Goal: Task Accomplishment & Management: Manage account settings

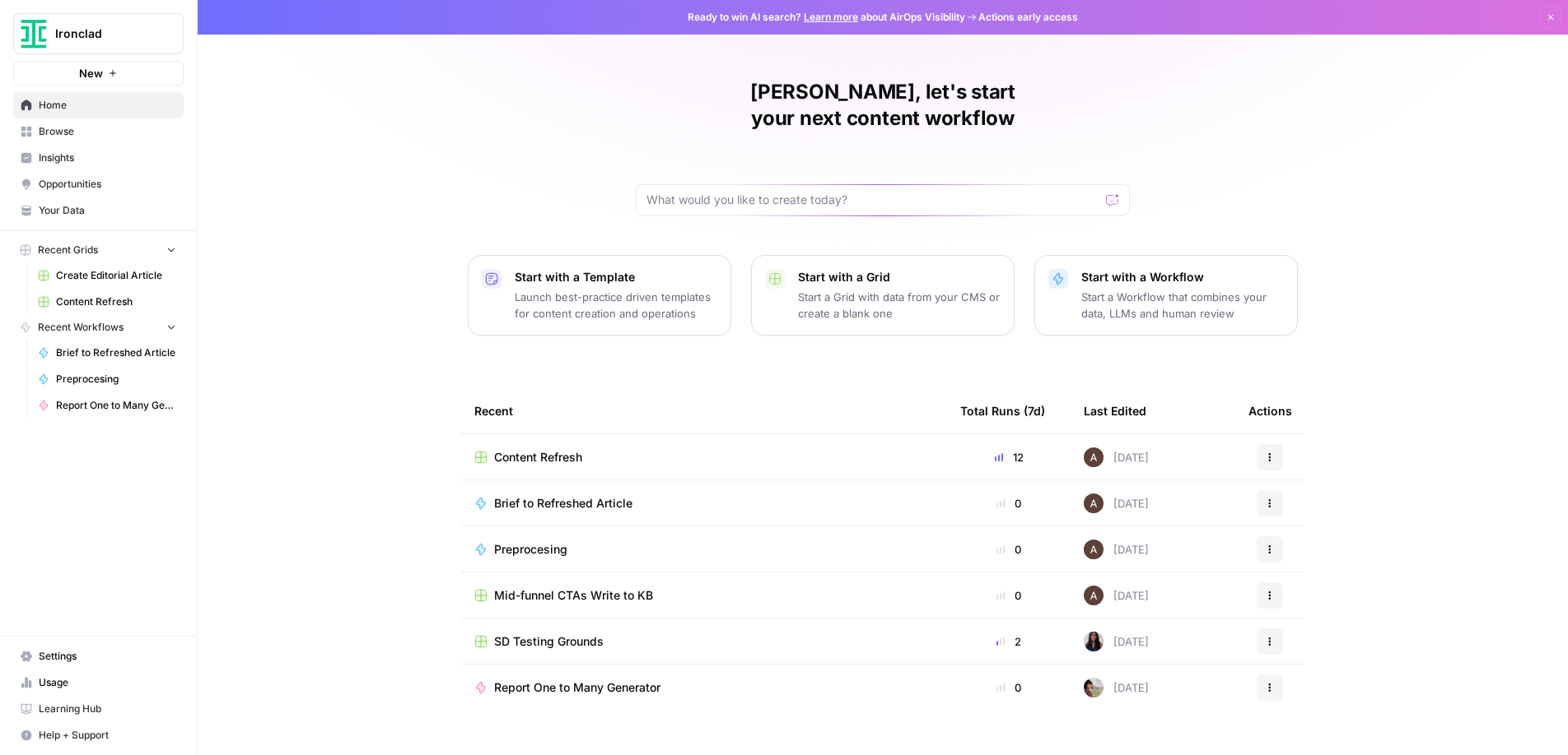
click at [64, 662] on span "Settings" at bounding box center [107, 657] width 138 height 15
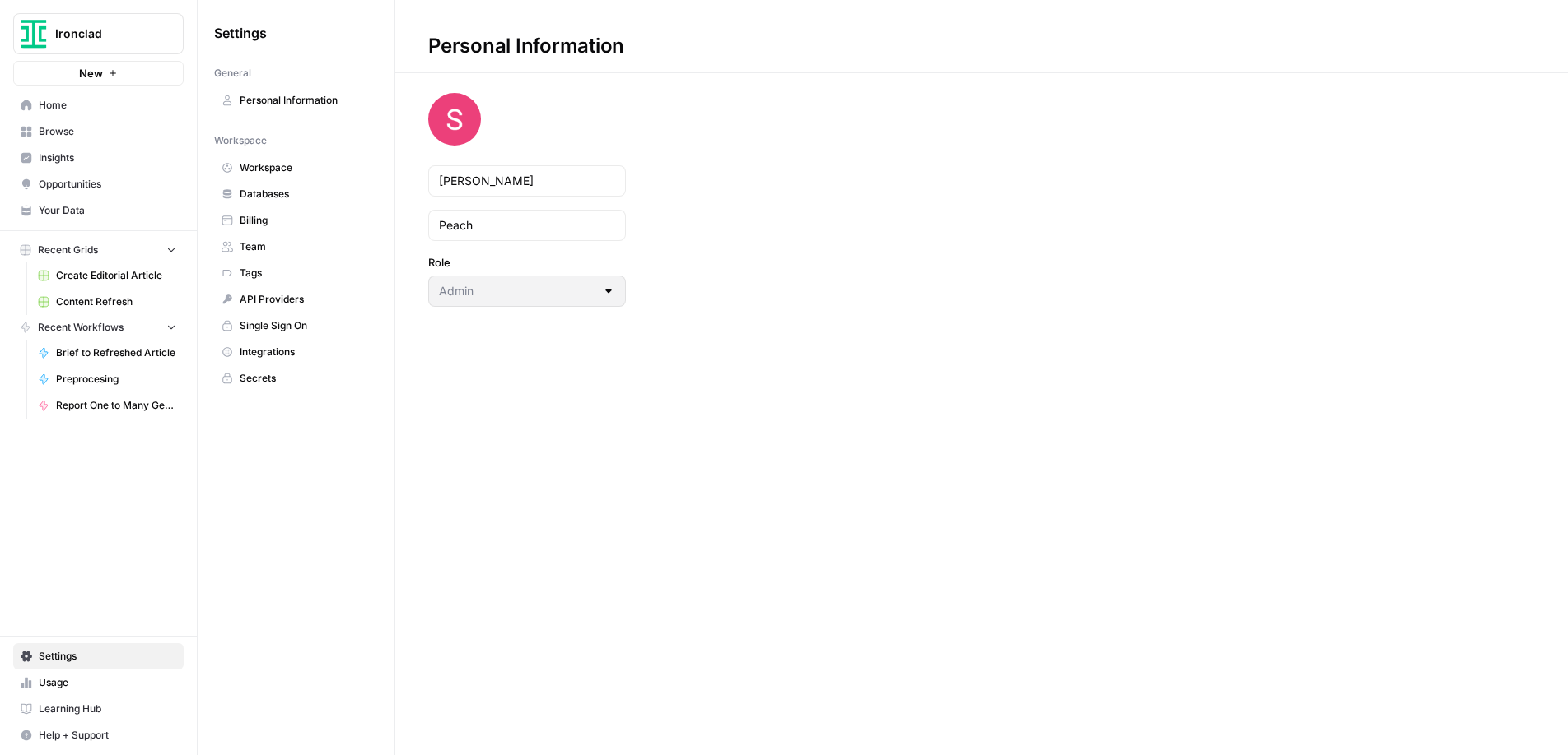
click at [277, 348] on span "Integrations" at bounding box center [305, 352] width 131 height 15
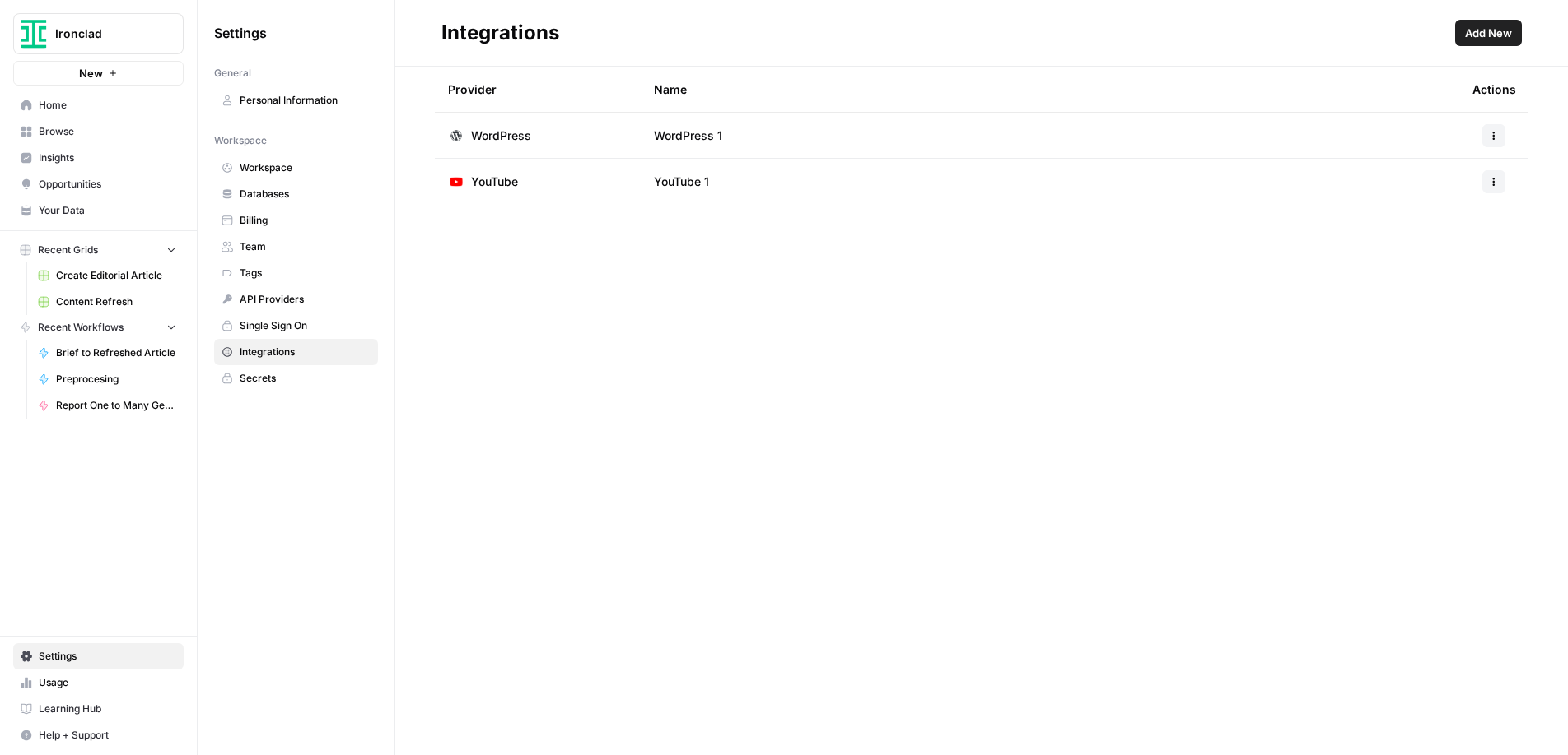
click at [1495, 137] on icon "button" at bounding box center [1493, 136] width 10 height 9
click at [1444, 236] on span "Delete" at bounding box center [1458, 233] width 52 height 16
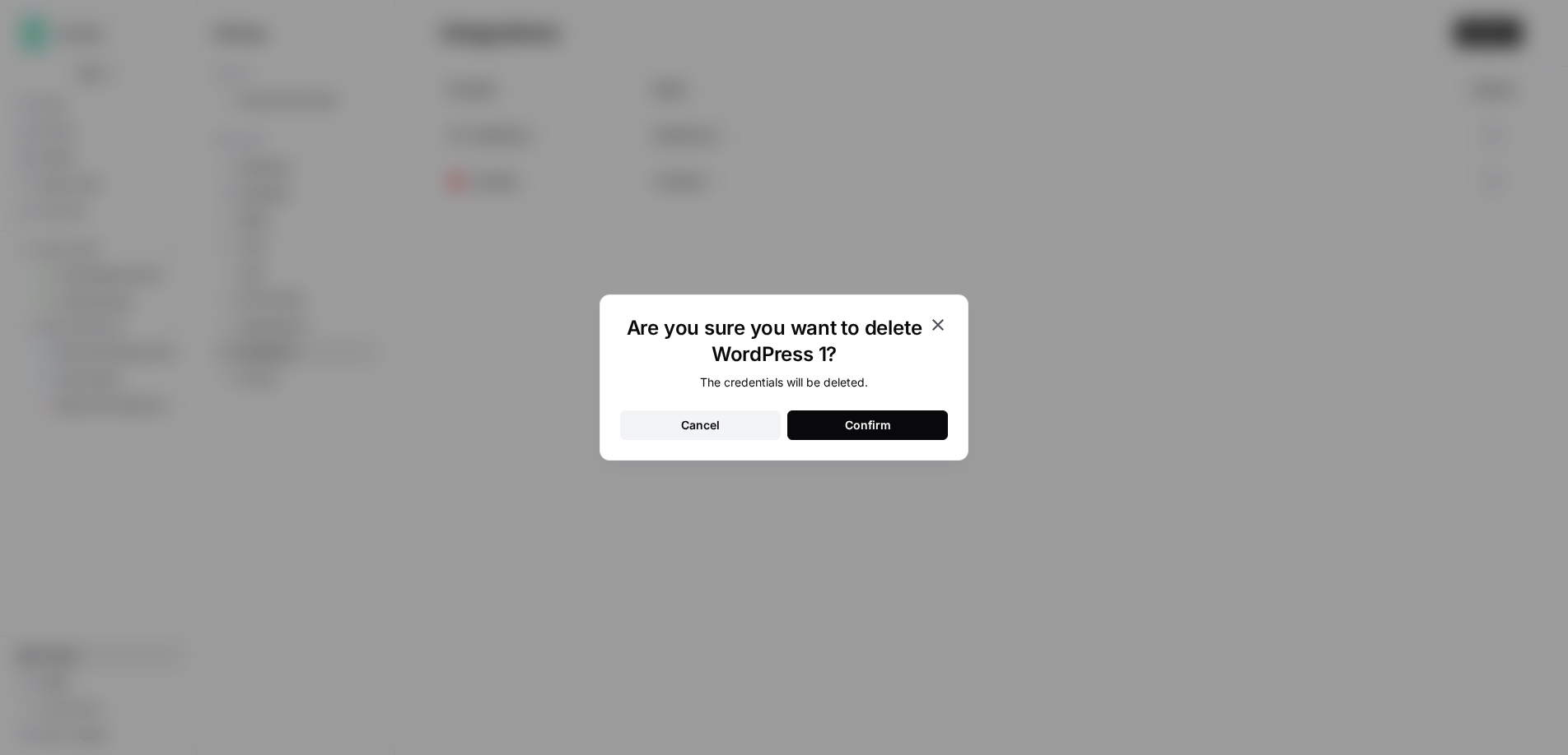
click at [864, 425] on div "Confirm" at bounding box center [868, 425] width 47 height 16
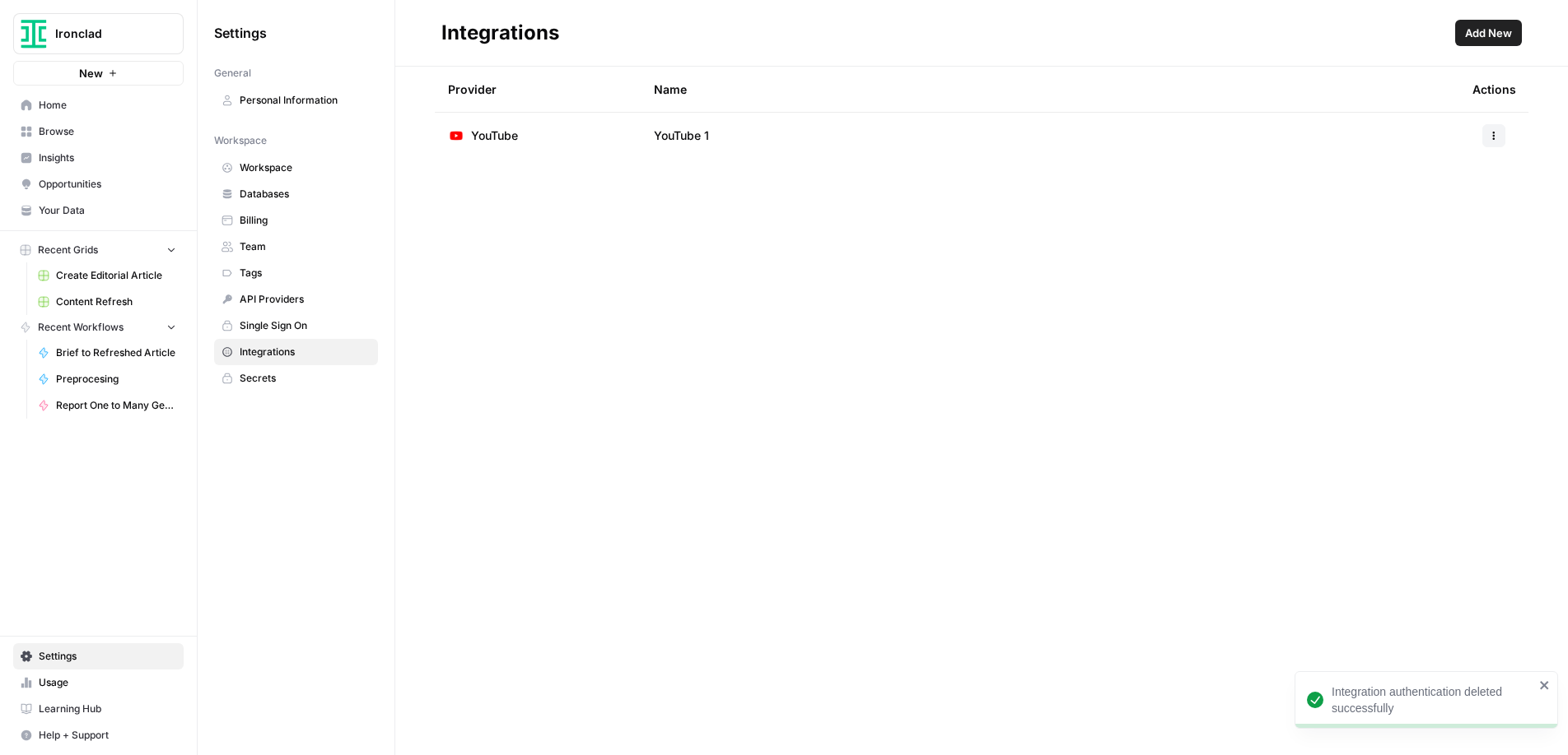
click at [1492, 35] on span "Add New" at bounding box center [1487, 32] width 47 height 16
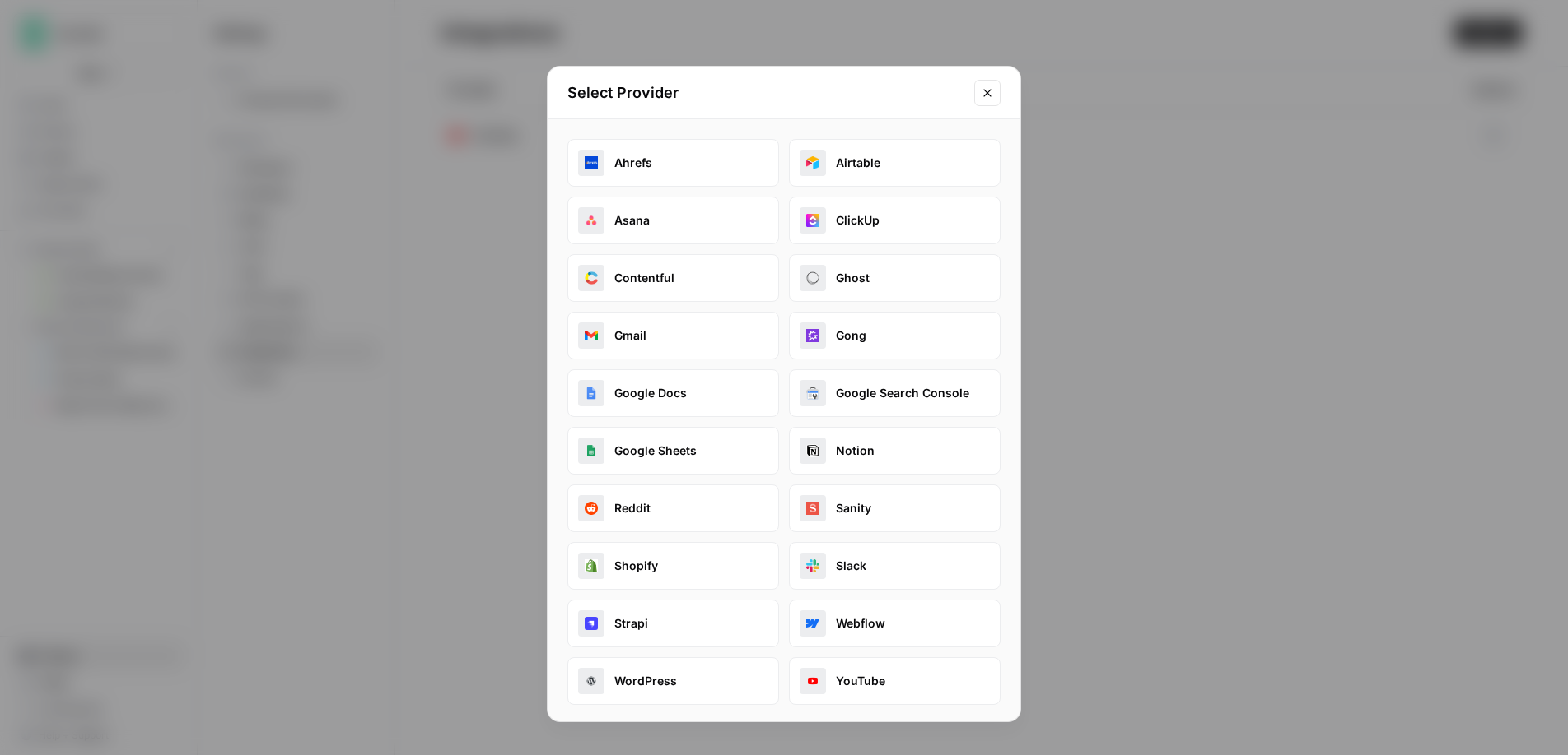
scroll to position [3, 0]
click at [638, 682] on button "WordPress" at bounding box center [673, 678] width 212 height 47
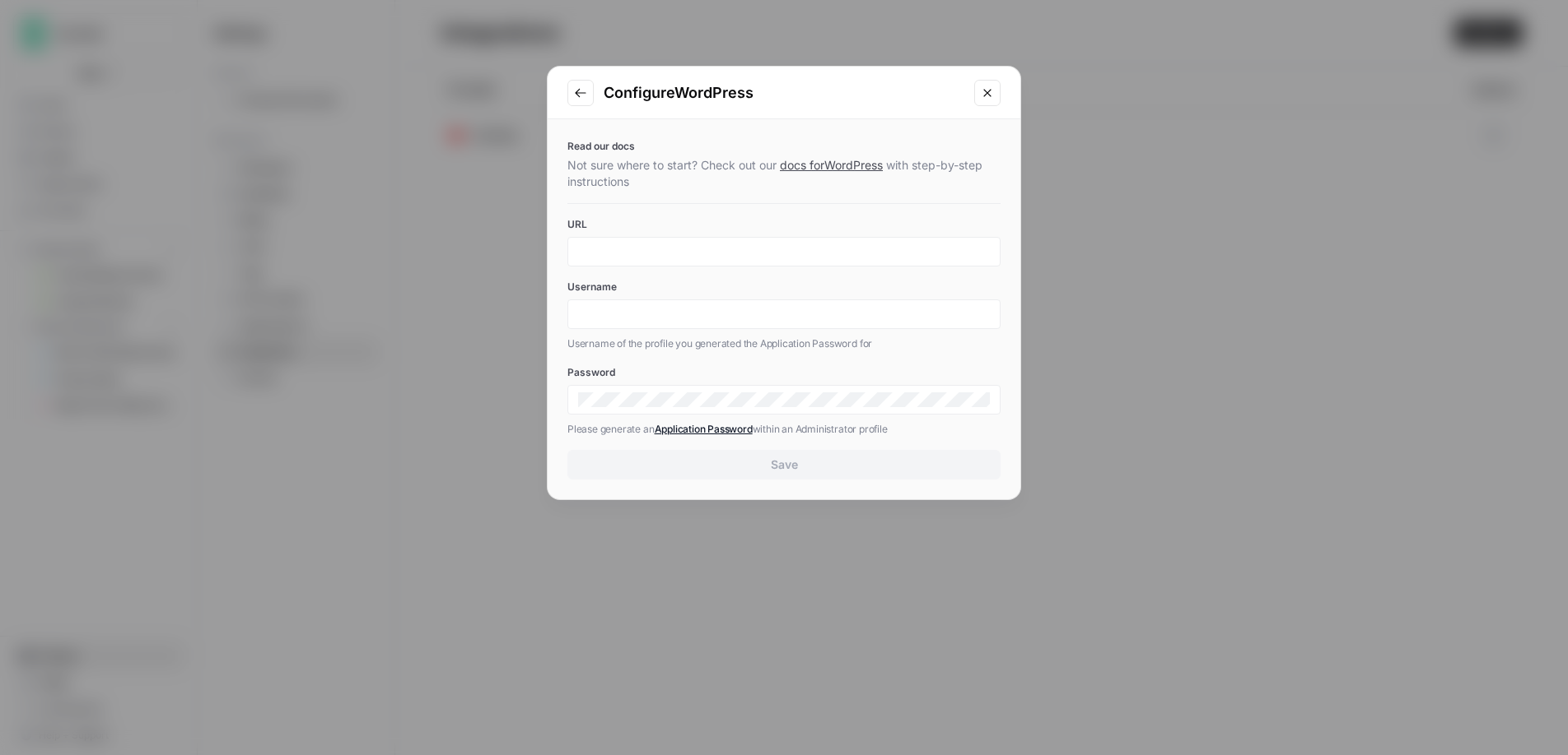
click at [851, 167] on link "docs for WordPress" at bounding box center [831, 164] width 103 height 14
click at [601, 318] on input "Username" at bounding box center [783, 314] width 411 height 15
paste input "[PERSON_NAME].peach"
type input "[PERSON_NAME].peach"
click at [637, 252] on input "URL" at bounding box center [783, 252] width 411 height 15
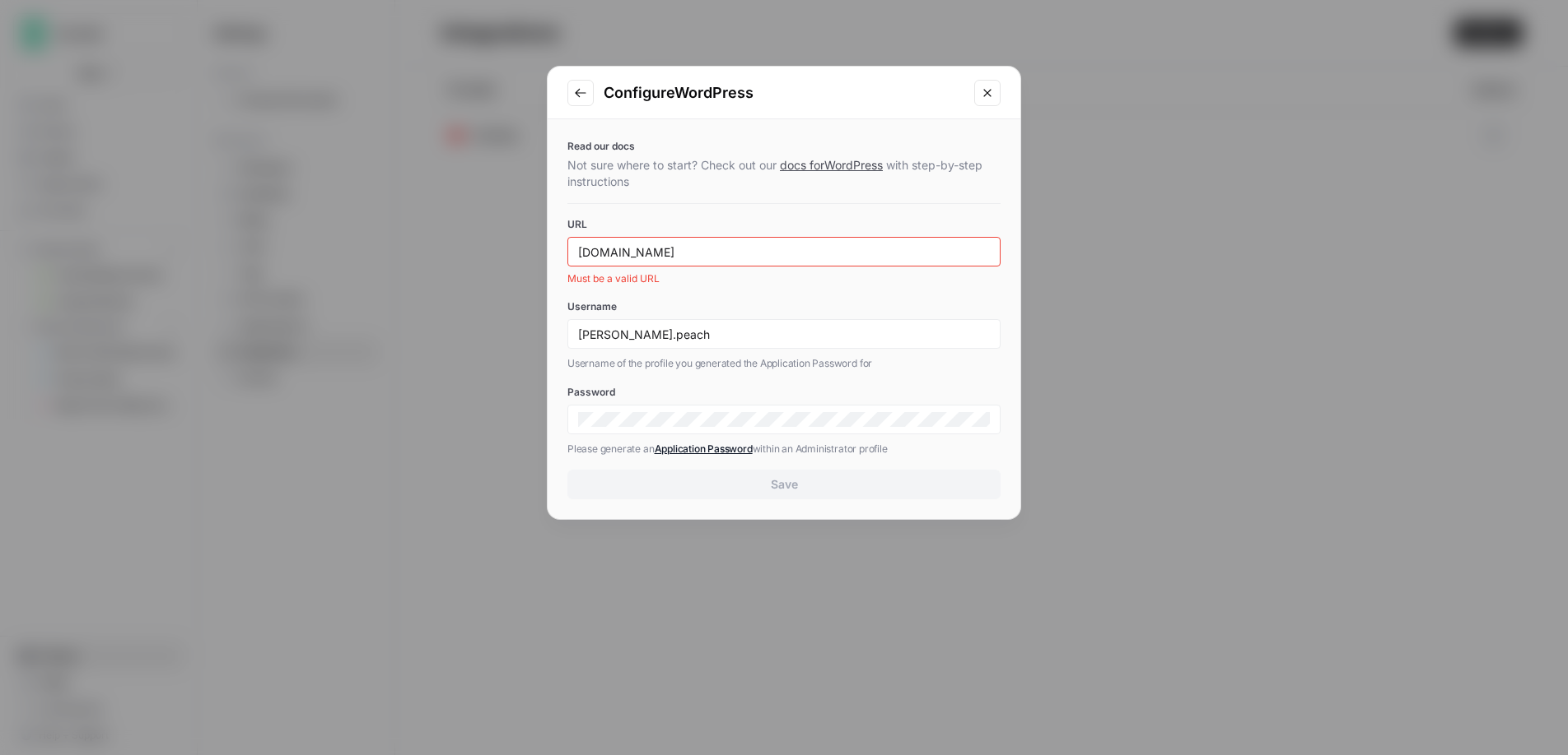
click at [792, 218] on label "URL" at bounding box center [784, 225] width 433 height 15
click at [792, 244] on input "[DOMAIN_NAME]" at bounding box center [783, 252] width 411 height 15
click at [578, 255] on input "[DOMAIN_NAME]" at bounding box center [783, 252] width 411 height 15
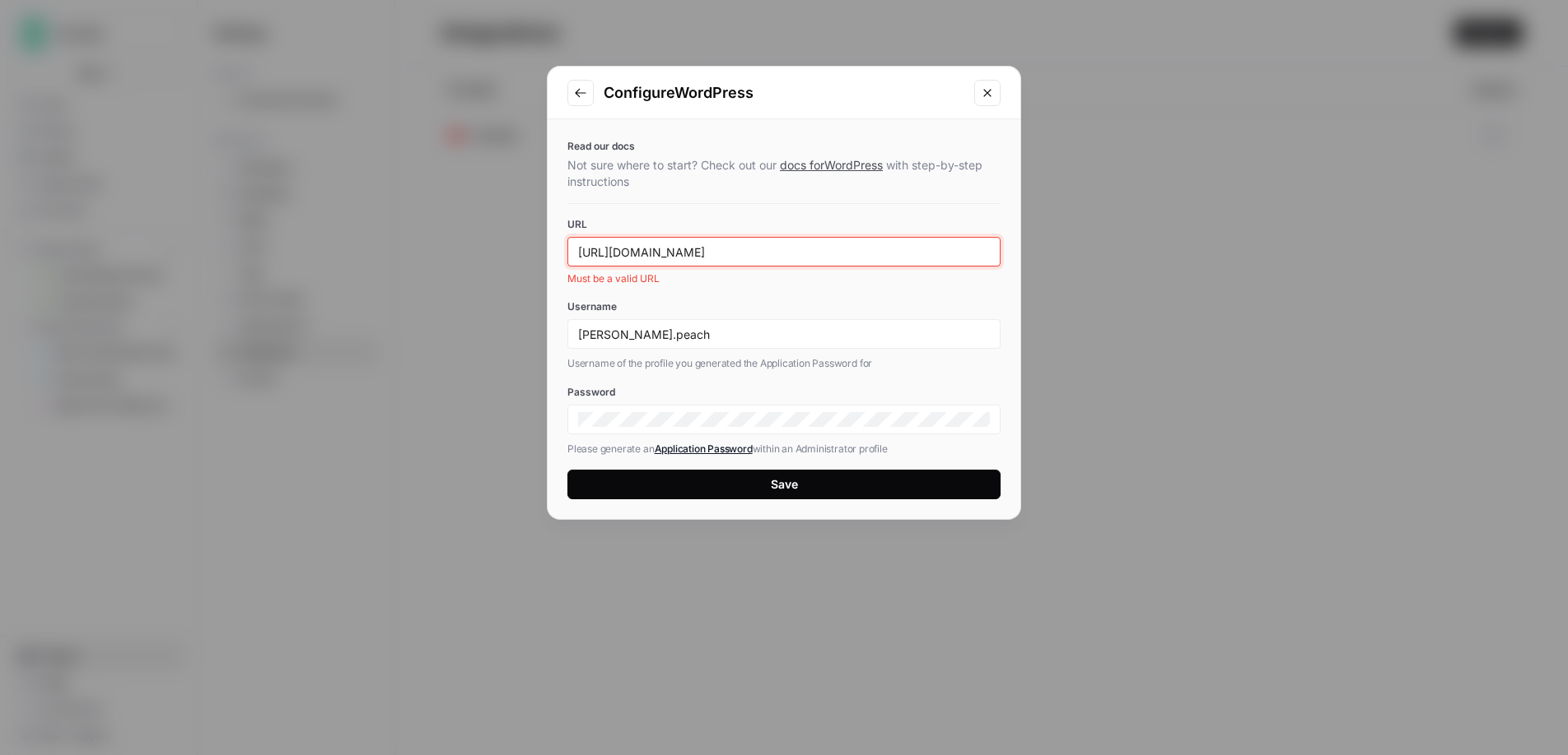
type input "[URL][DOMAIN_NAME]"
click at [788, 480] on div "Read our docs Not sure where to start? Check out our docs for WordPress with st…" at bounding box center [783, 319] width 472 height 400
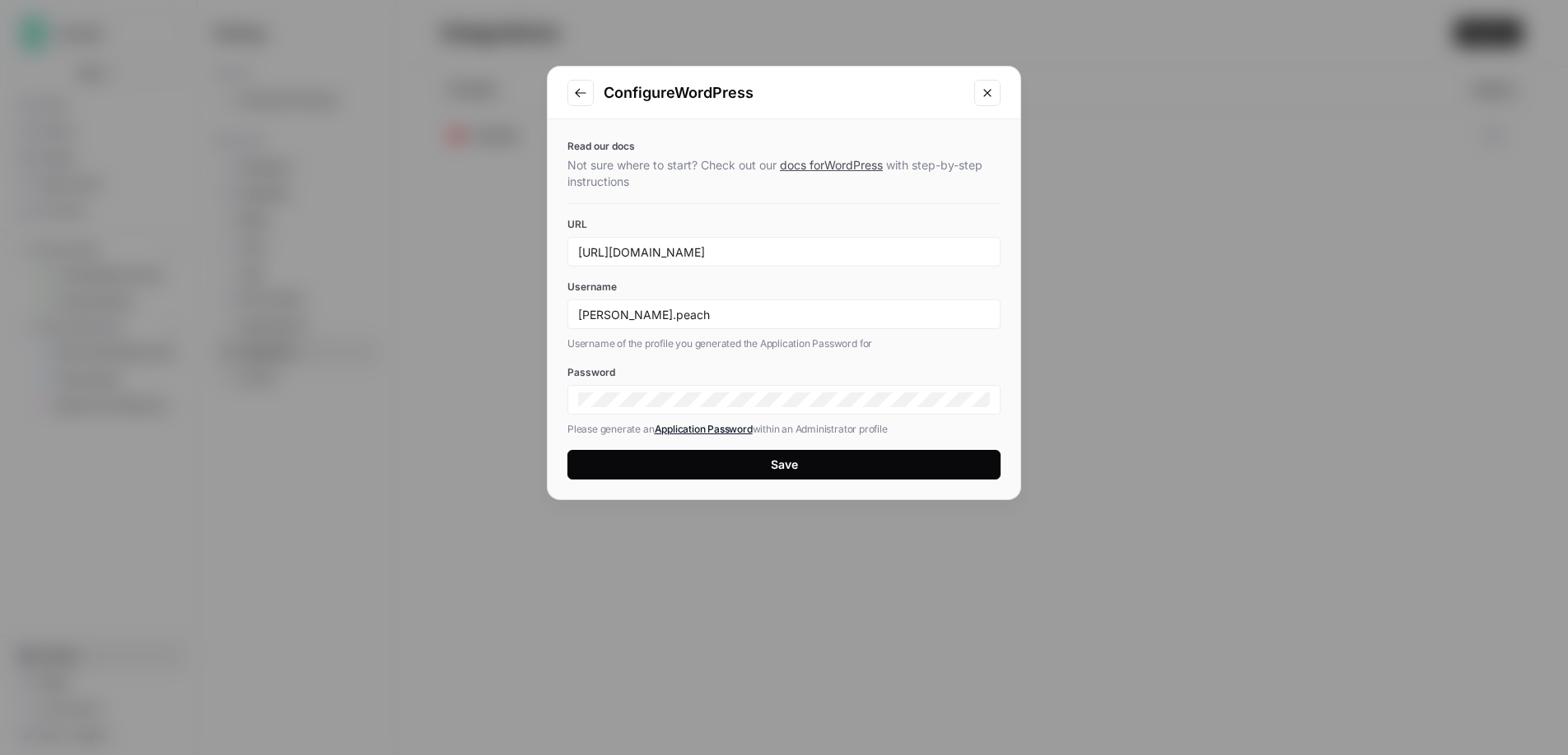
click at [786, 467] on div "Save" at bounding box center [784, 464] width 28 height 16
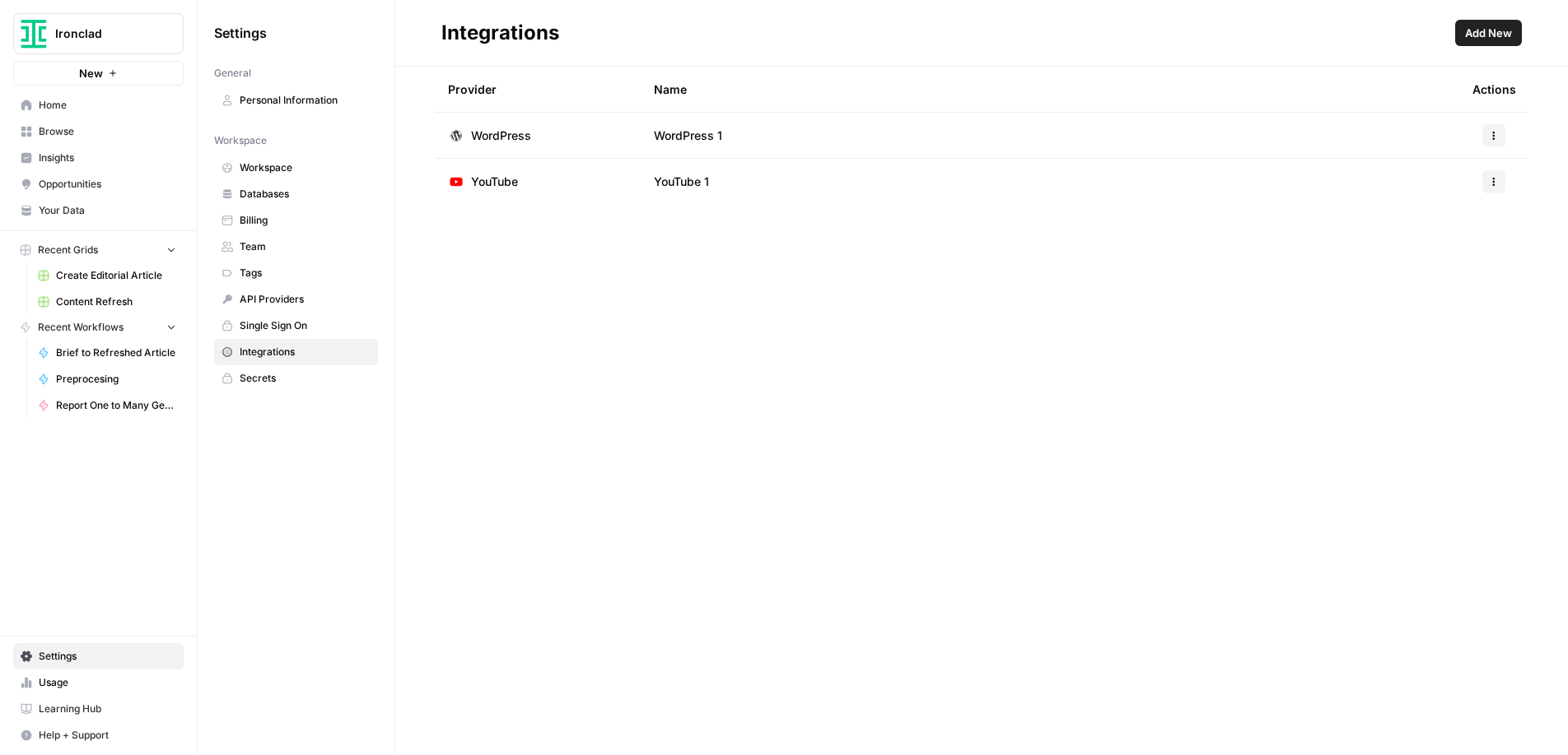
click at [1487, 34] on span "Add New" at bounding box center [1487, 32] width 47 height 16
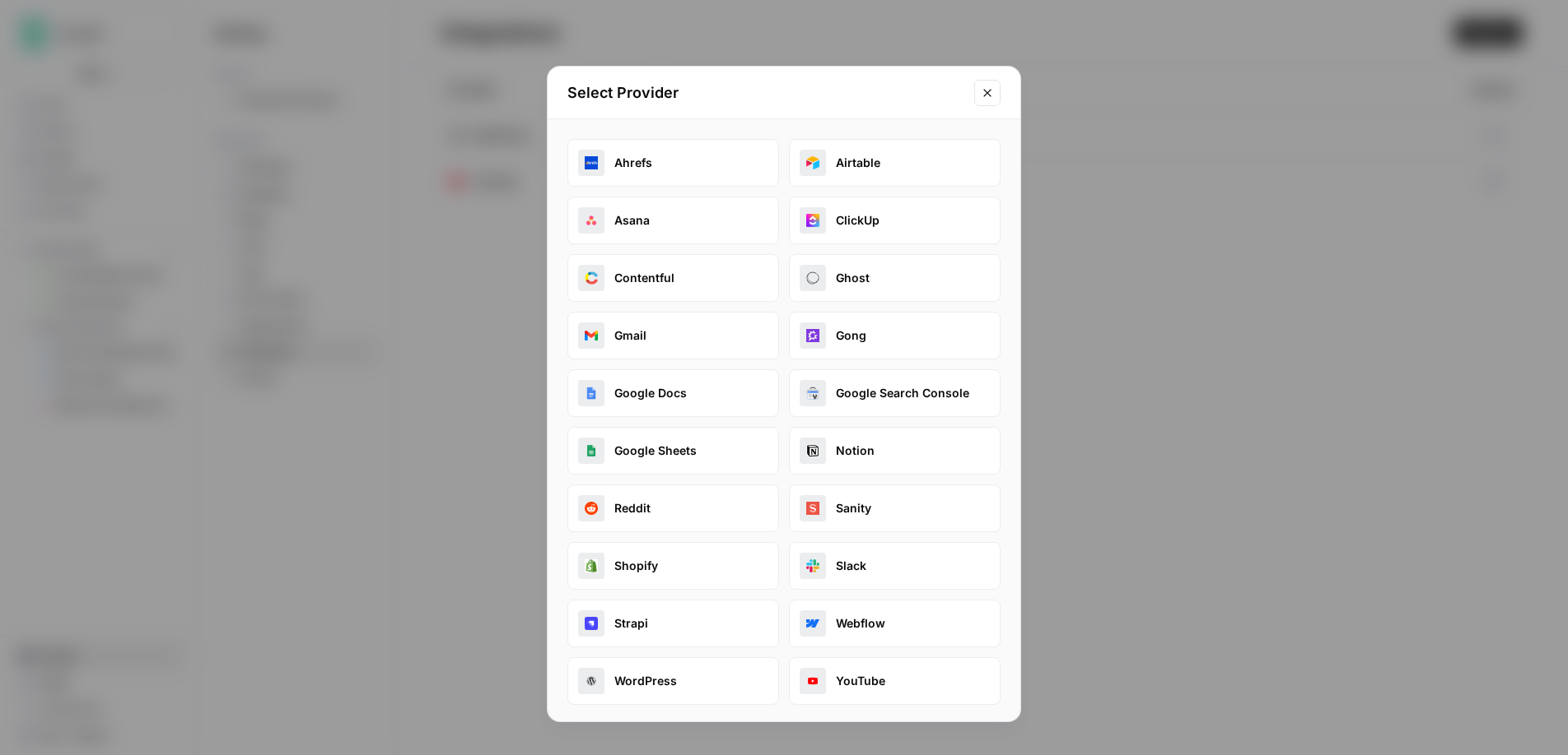
click at [672, 165] on button "Ahrefs" at bounding box center [673, 162] width 212 height 47
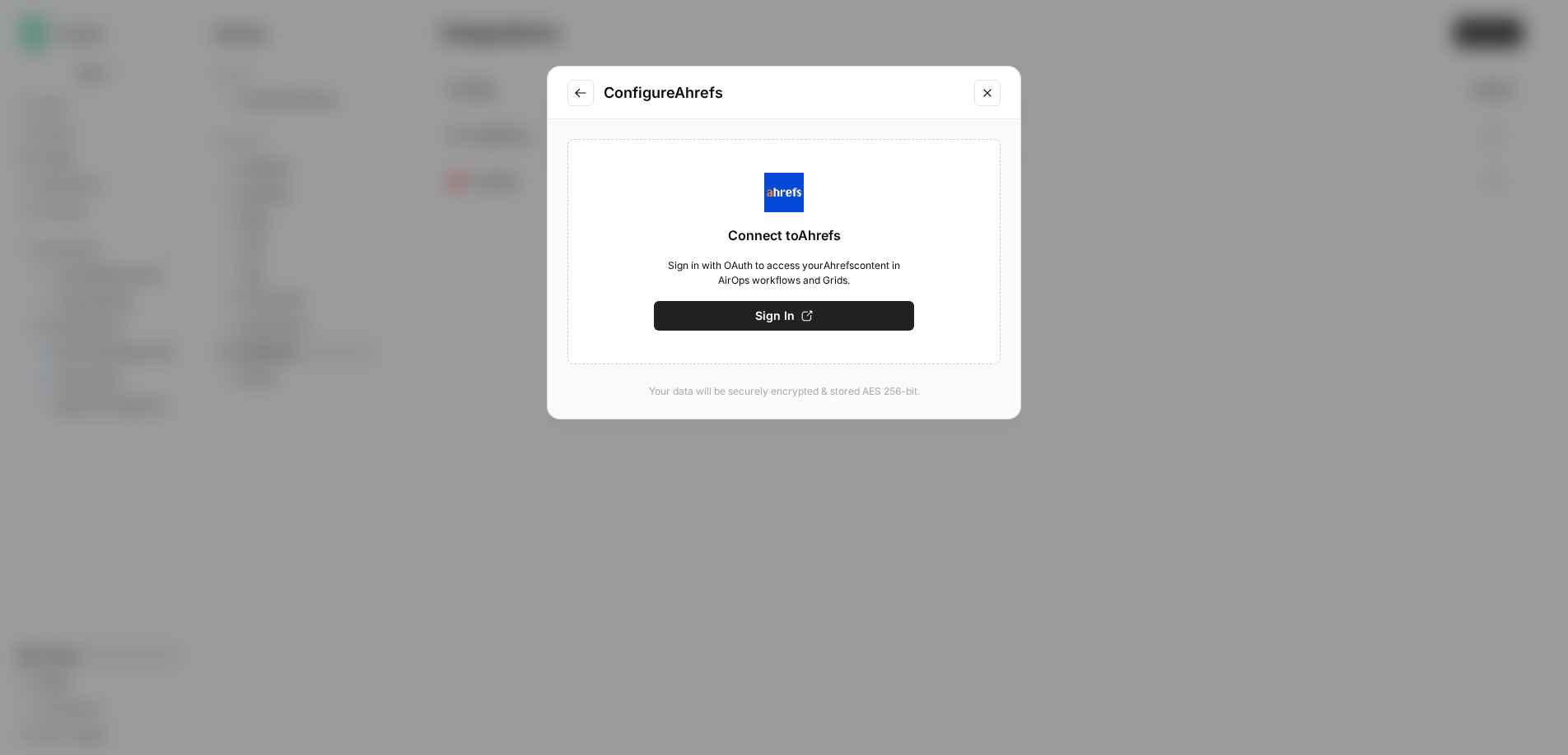
click at [773, 314] on span "Sign In" at bounding box center [775, 315] width 40 height 16
click at [792, 324] on span "Save" at bounding box center [784, 315] width 28 height 16
